Goal: Find contact information: Find contact information

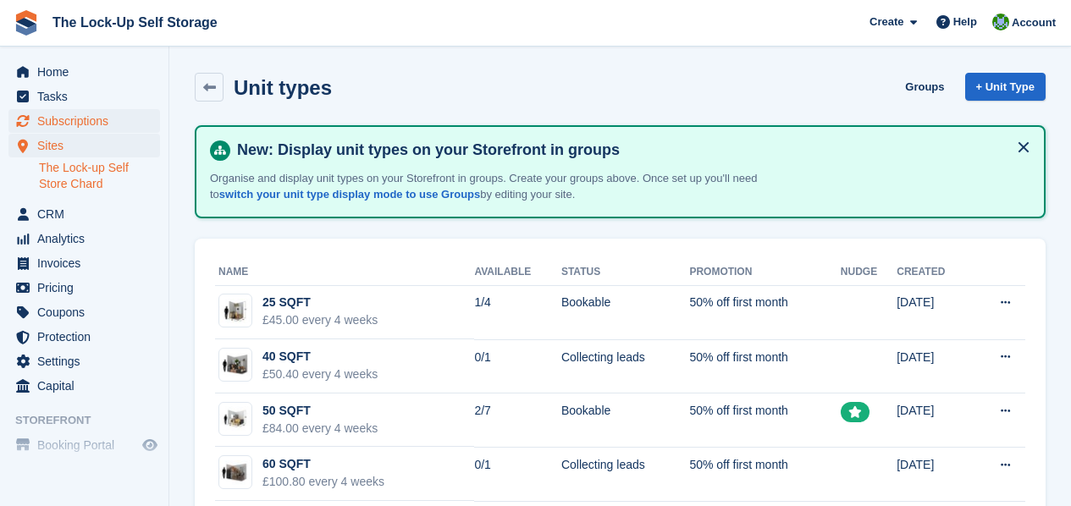
scroll to position [37, 0]
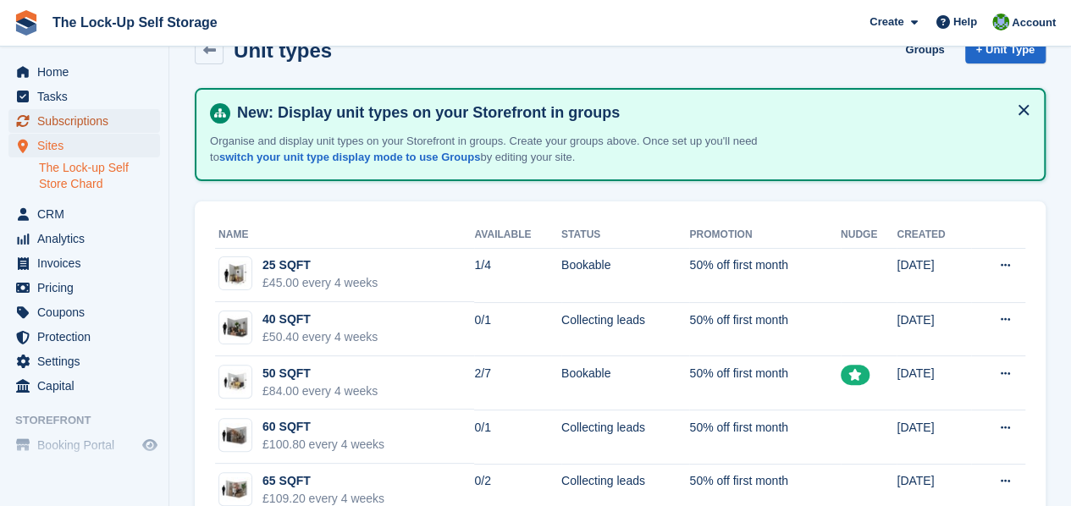
click at [93, 124] on span "Subscriptions" at bounding box center [88, 121] width 102 height 24
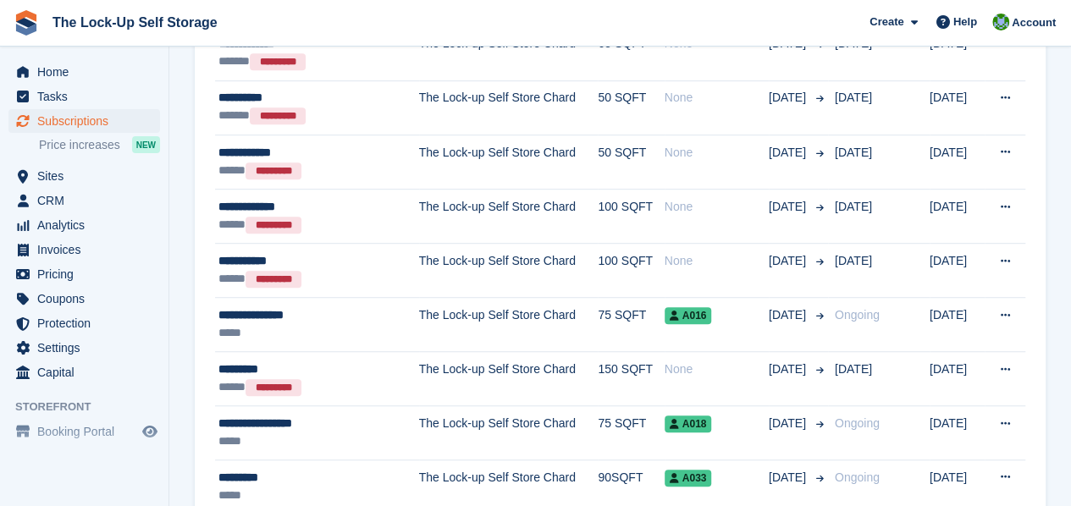
scroll to position [445, 0]
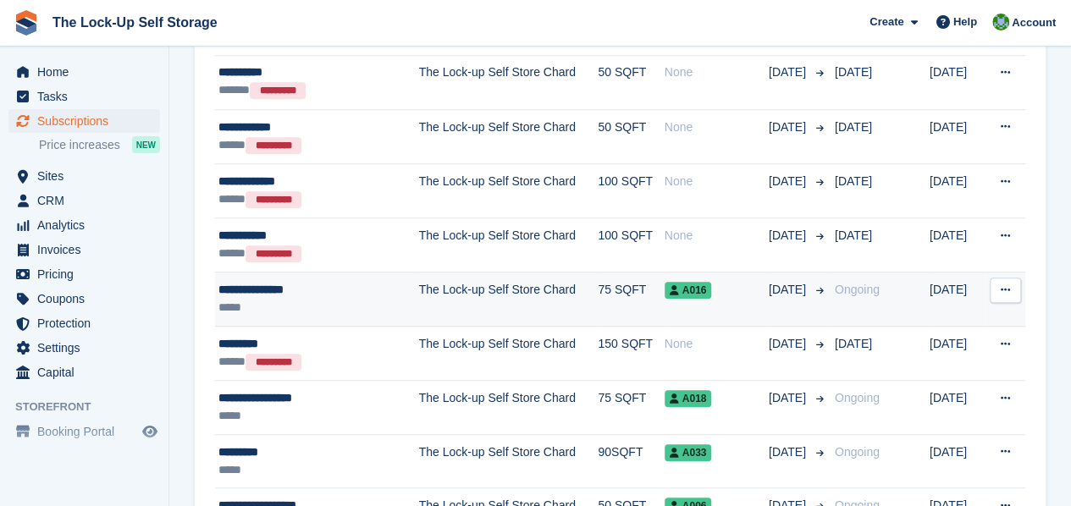
click at [665, 307] on td "A016" at bounding box center [717, 300] width 104 height 54
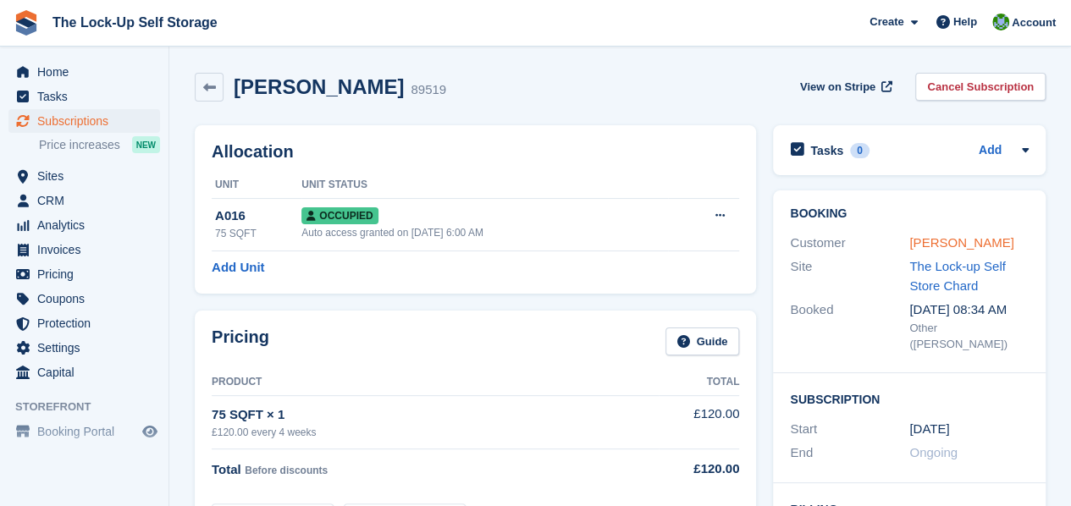
click at [986, 240] on link "[PERSON_NAME]" at bounding box center [962, 242] width 104 height 14
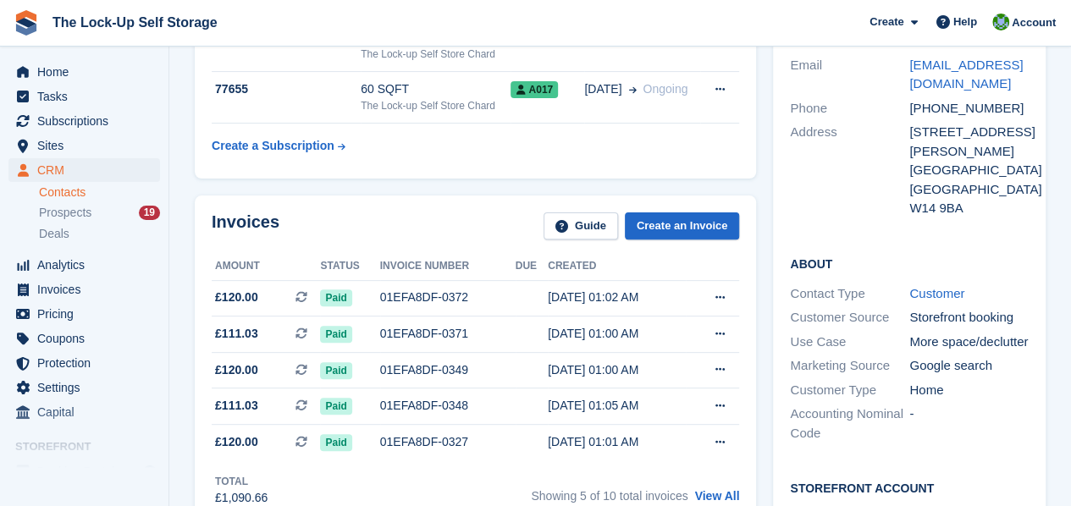
scroll to position [127, 0]
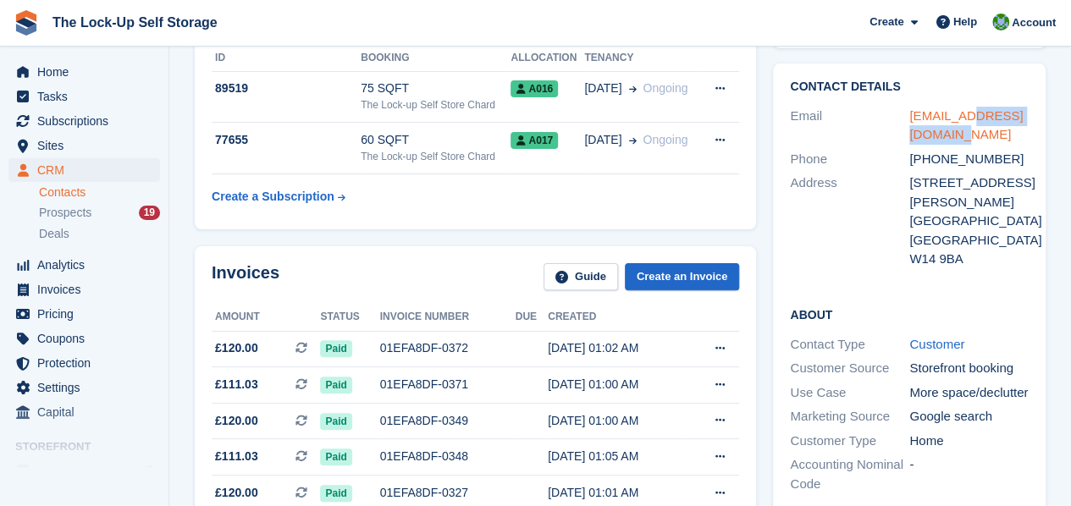
drag, startPoint x: 975, startPoint y: 124, endPoint x: 935, endPoint y: 131, distance: 40.5
click at [935, 131] on div "[EMAIL_ADDRESS][DOMAIN_NAME]" at bounding box center [969, 126] width 119 height 38
click at [971, 133] on div "[EMAIL_ADDRESS][DOMAIN_NAME]" at bounding box center [969, 126] width 119 height 38
drag, startPoint x: 971, startPoint y: 133, endPoint x: 902, endPoint y: 119, distance: 69.9
click at [902, 119] on div "Email agrantham@alixpartners.com" at bounding box center [909, 125] width 239 height 43
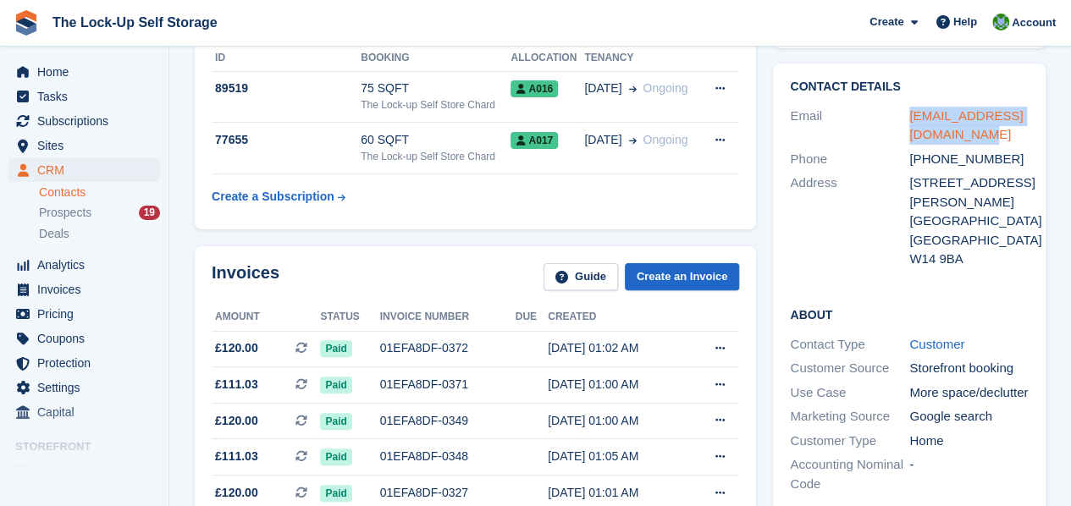
copy div "agrantham@alixpartners.com"
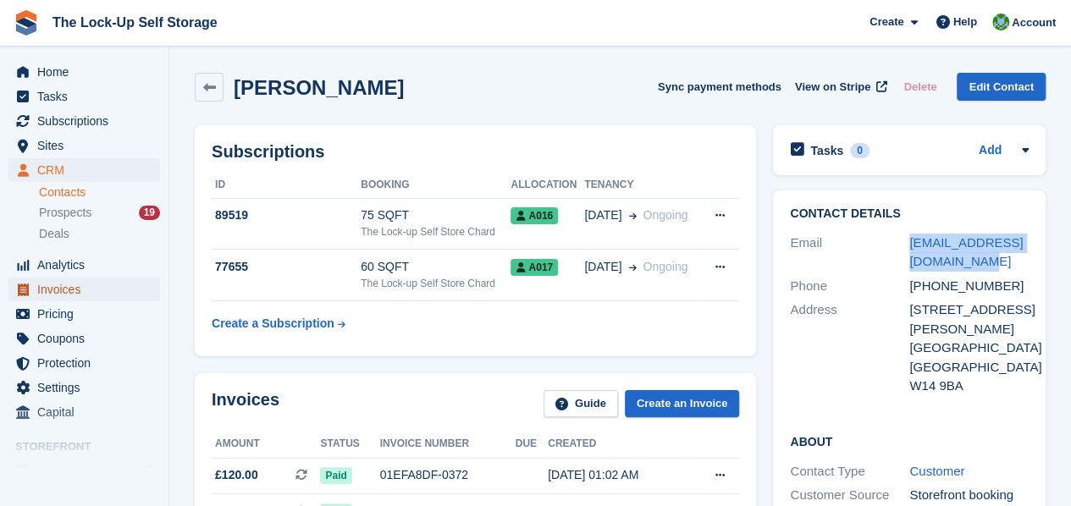
click at [81, 287] on span "Invoices" at bounding box center [88, 290] width 102 height 24
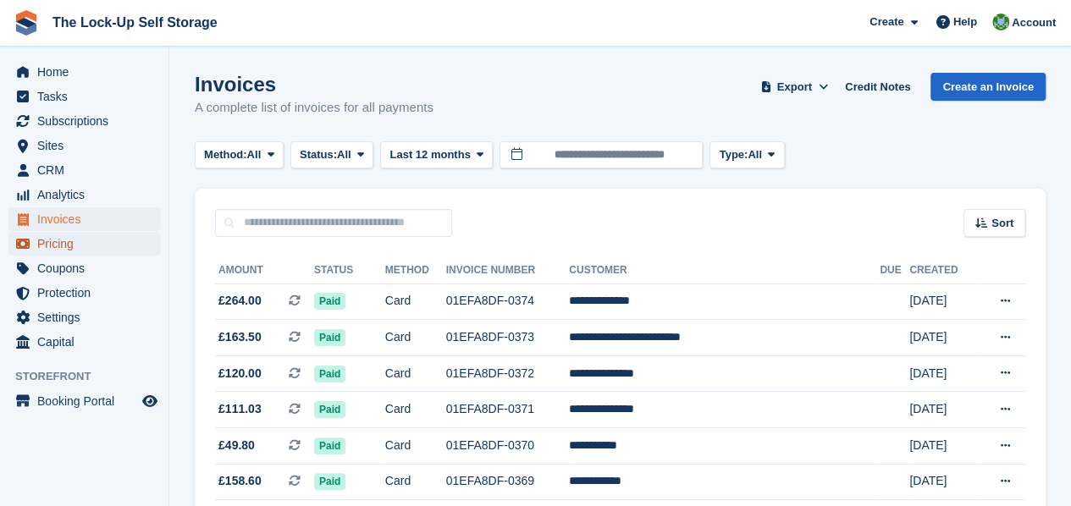
click at [75, 245] on span "Pricing" at bounding box center [88, 244] width 102 height 24
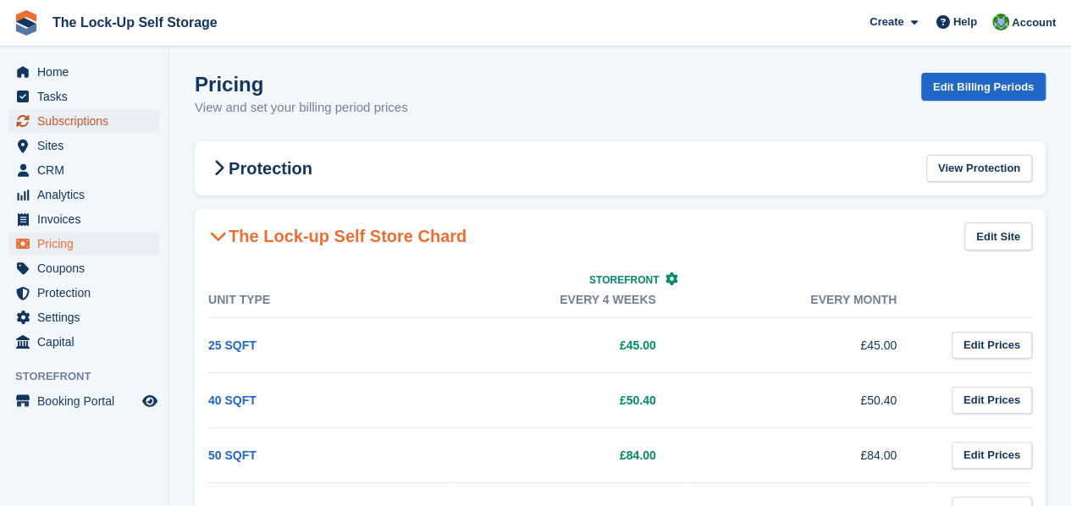
click at [71, 125] on span "Subscriptions" at bounding box center [88, 121] width 102 height 24
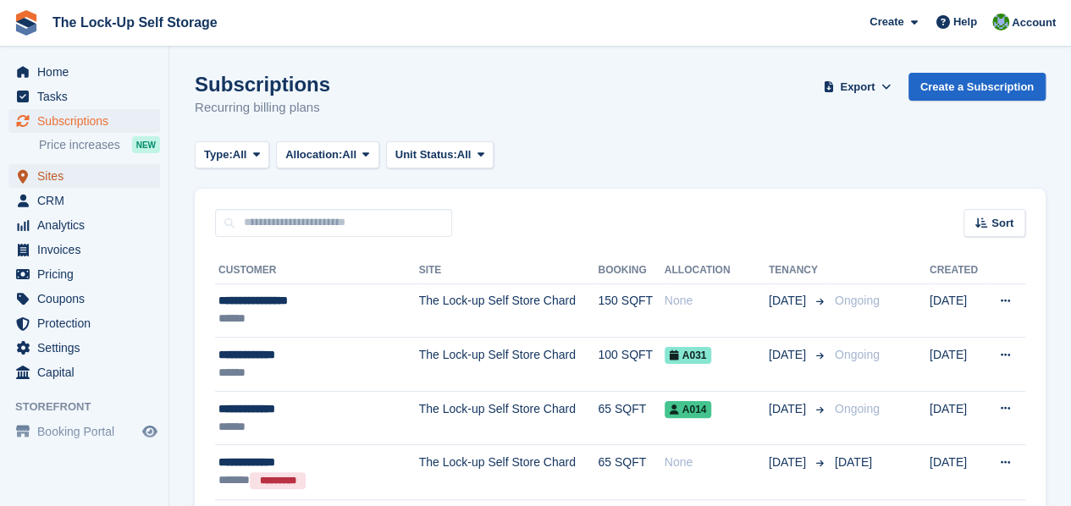
click at [71, 177] on span "Sites" at bounding box center [88, 176] width 102 height 24
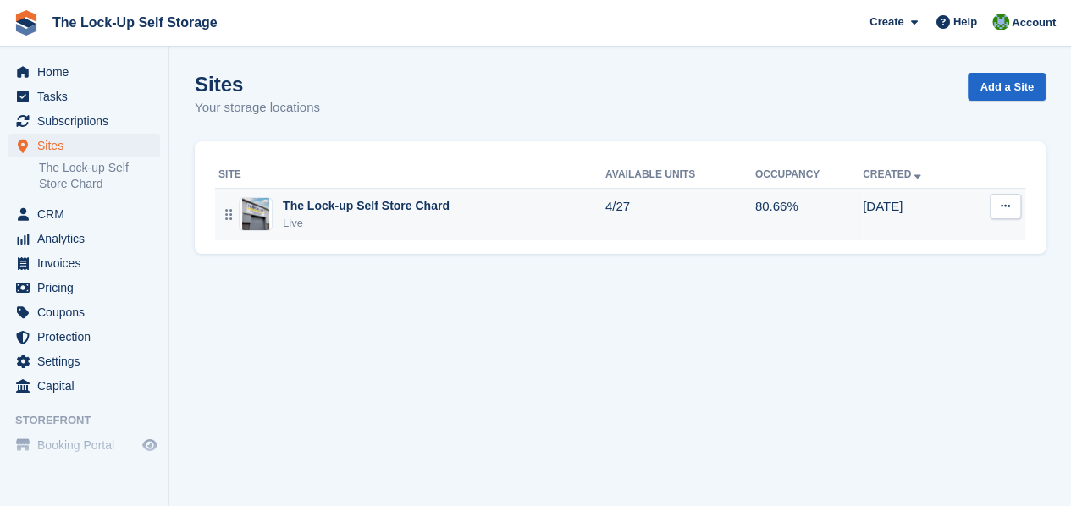
click at [562, 226] on div "The Lock-up Self Store Chard Live" at bounding box center [411, 214] width 387 height 35
